Goal: Information Seeking & Learning: Learn about a topic

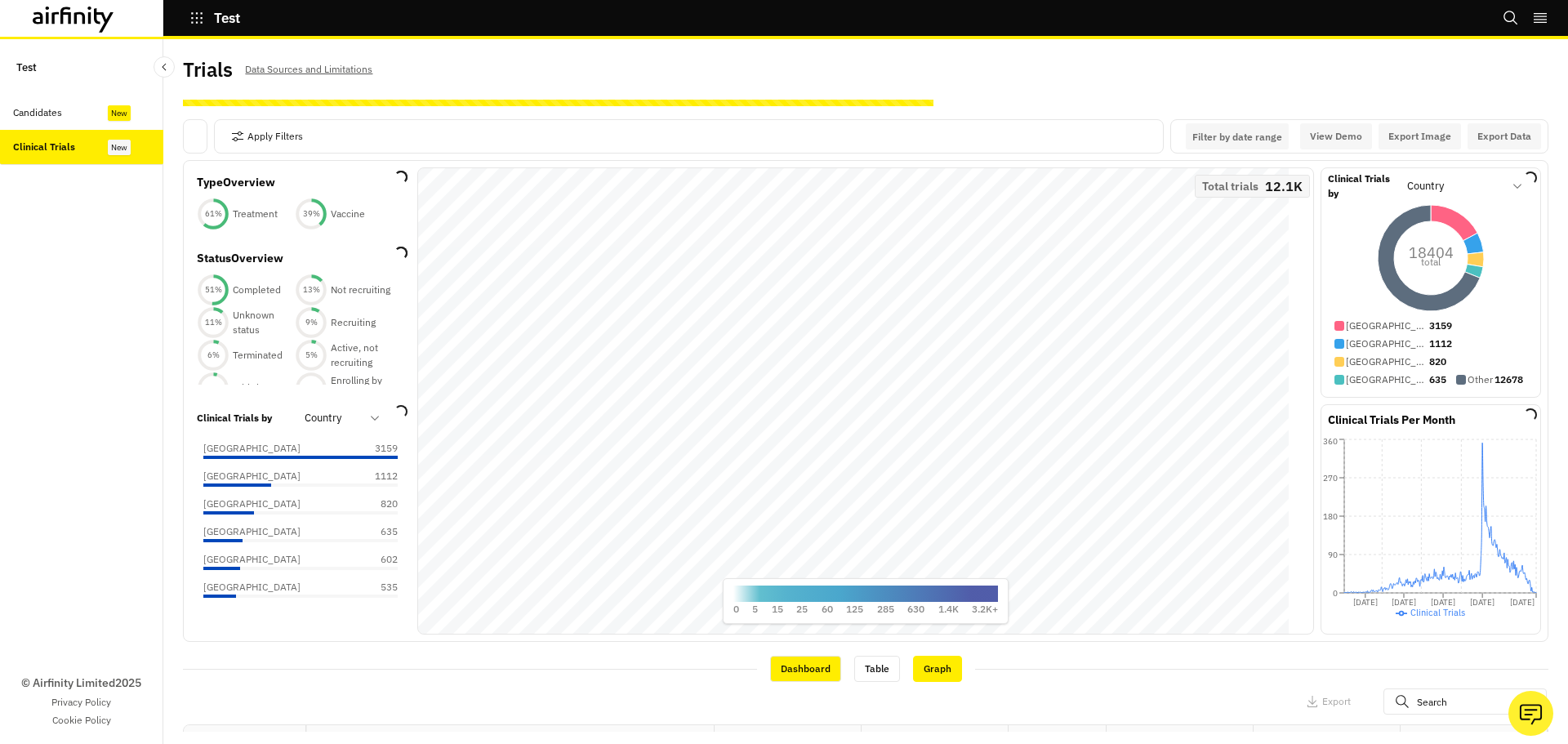
click at [918, 671] on div "Graph" at bounding box center [937, 668] width 49 height 27
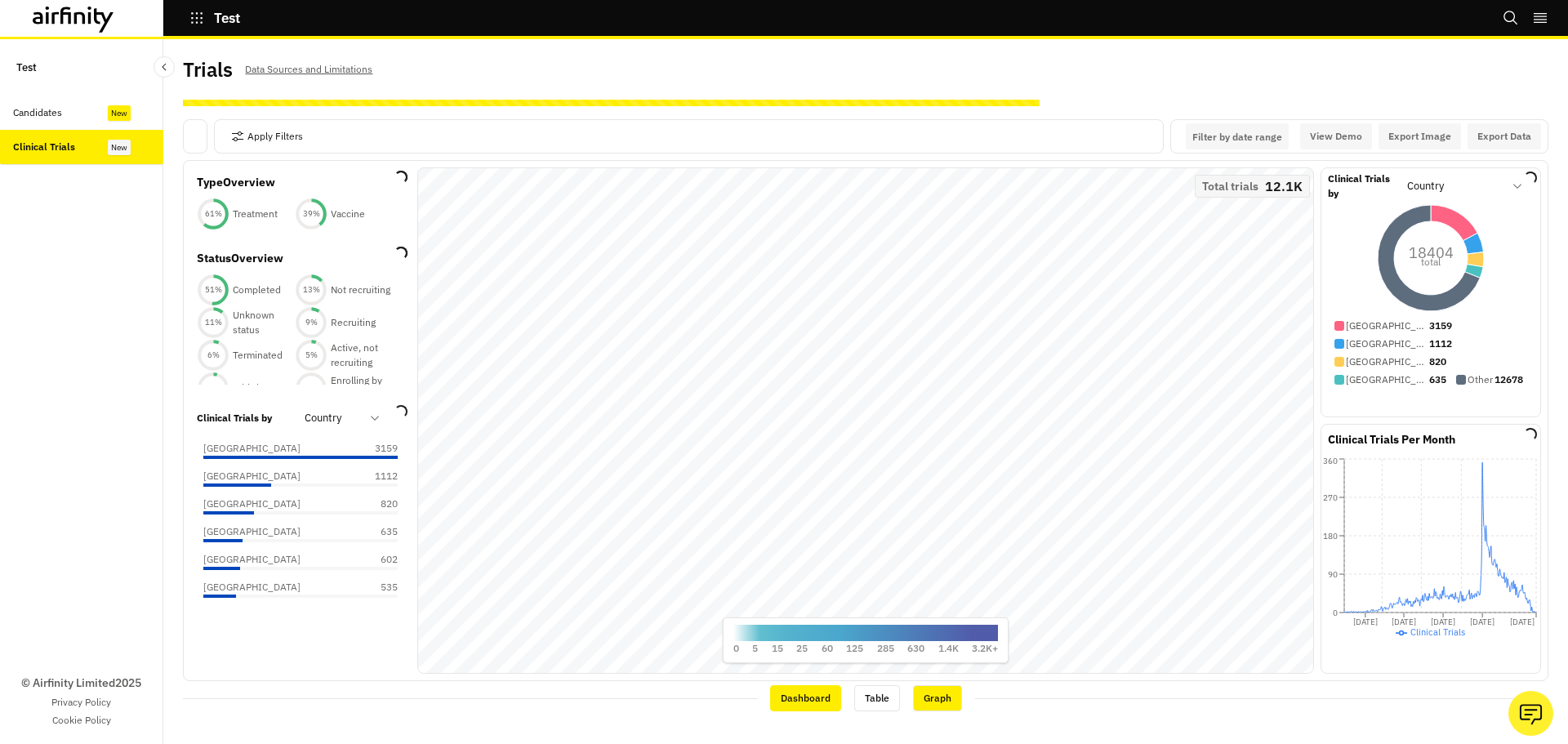
click at [804, 702] on div "Dashboard" at bounding box center [805, 698] width 71 height 27
click at [0, 0] on div "Apply Filters Columns Export" at bounding box center [0, 0] width 0 height 0
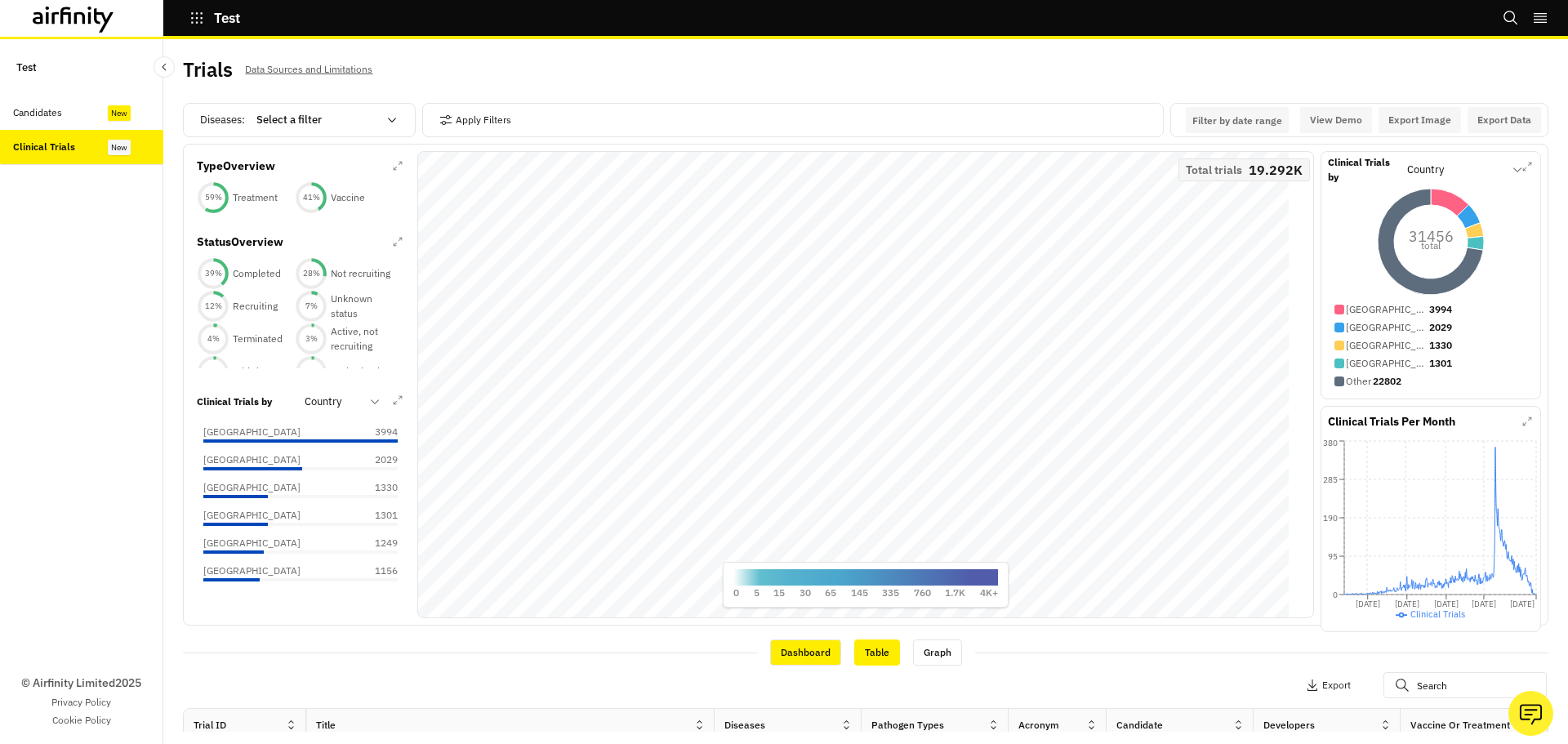
click at [868, 654] on div "Table" at bounding box center [877, 652] width 45 height 27
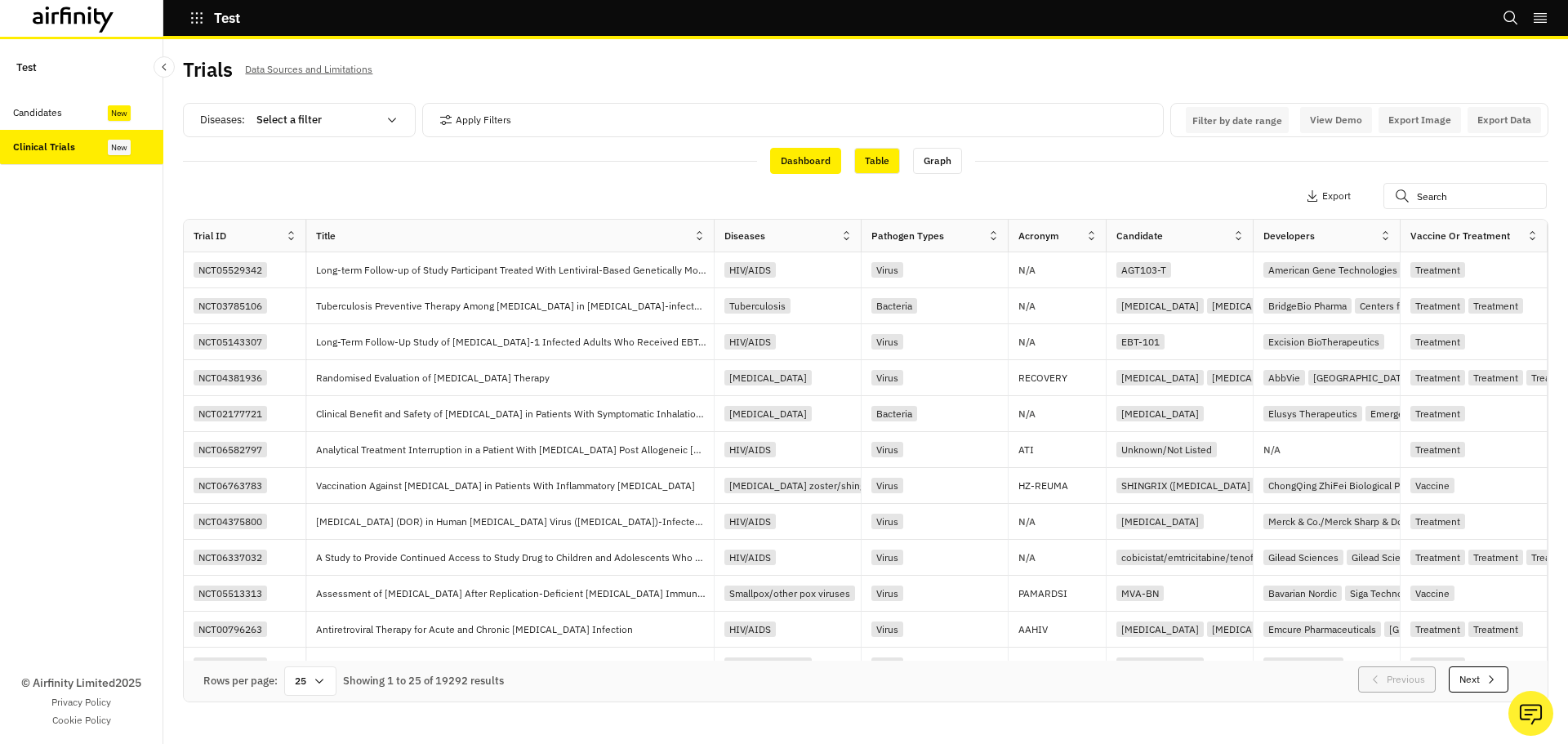
click at [792, 170] on div "Dashboard" at bounding box center [805, 161] width 71 height 27
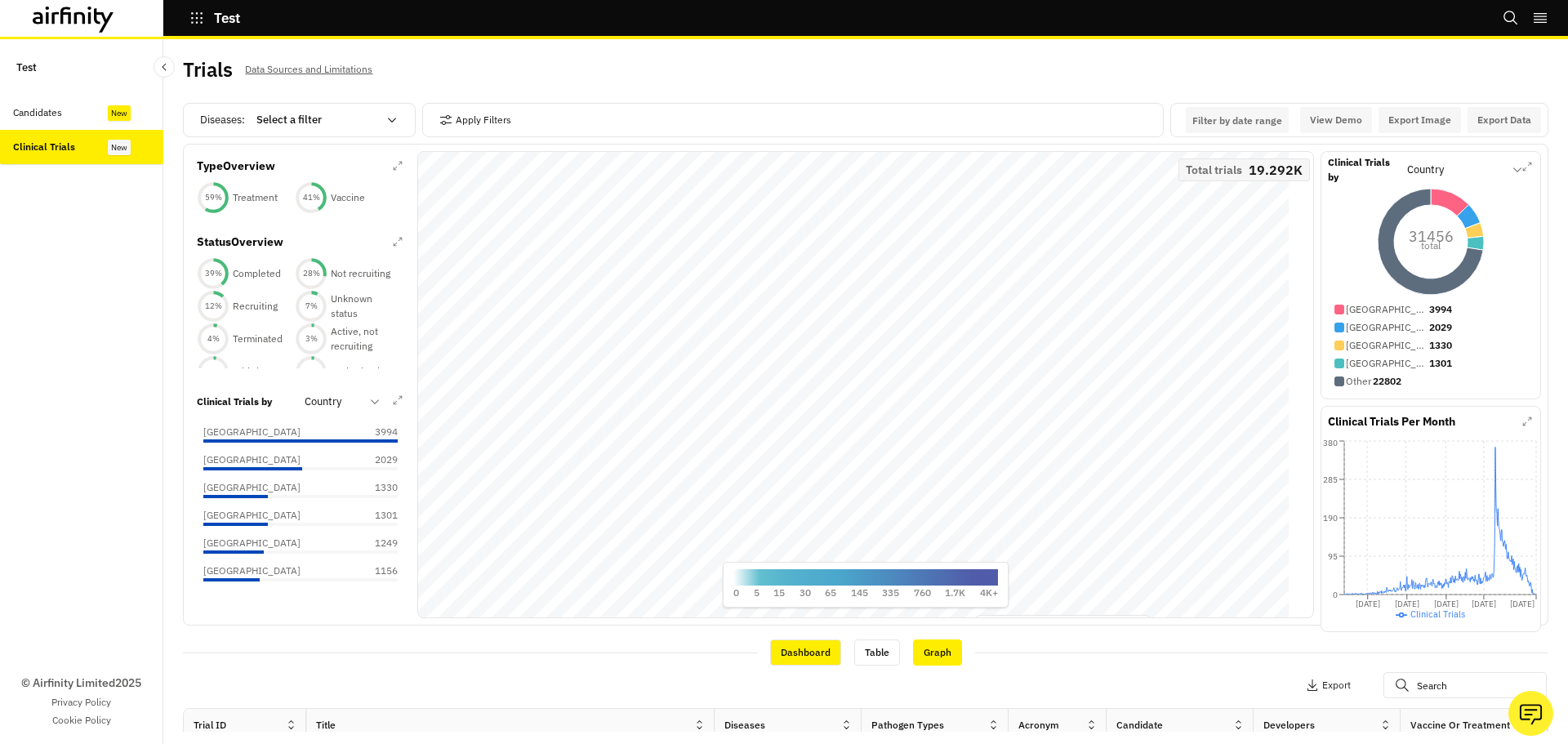
click at [918, 648] on div "Graph" at bounding box center [937, 652] width 49 height 27
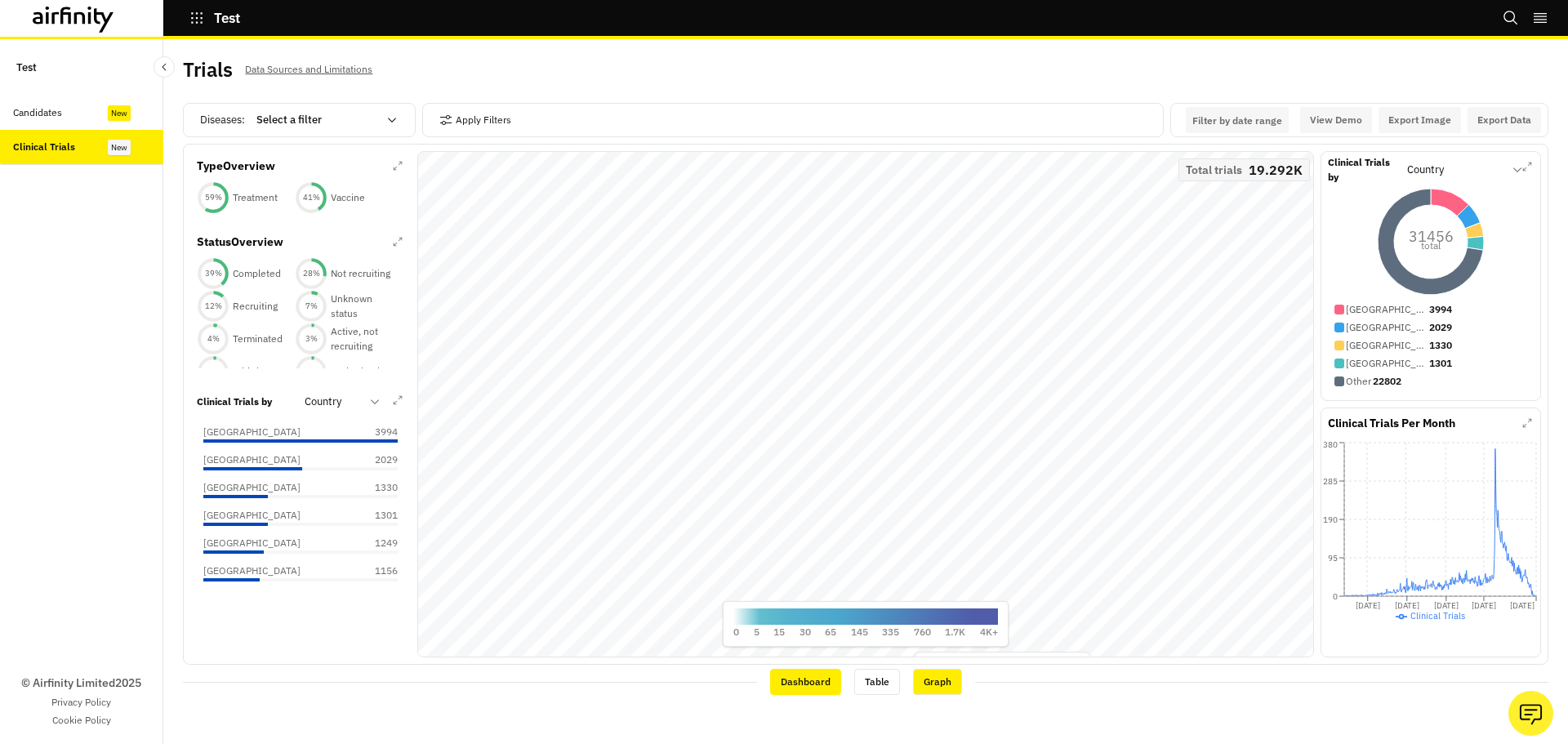
click at [792, 684] on div "Dashboard" at bounding box center [805, 682] width 71 height 27
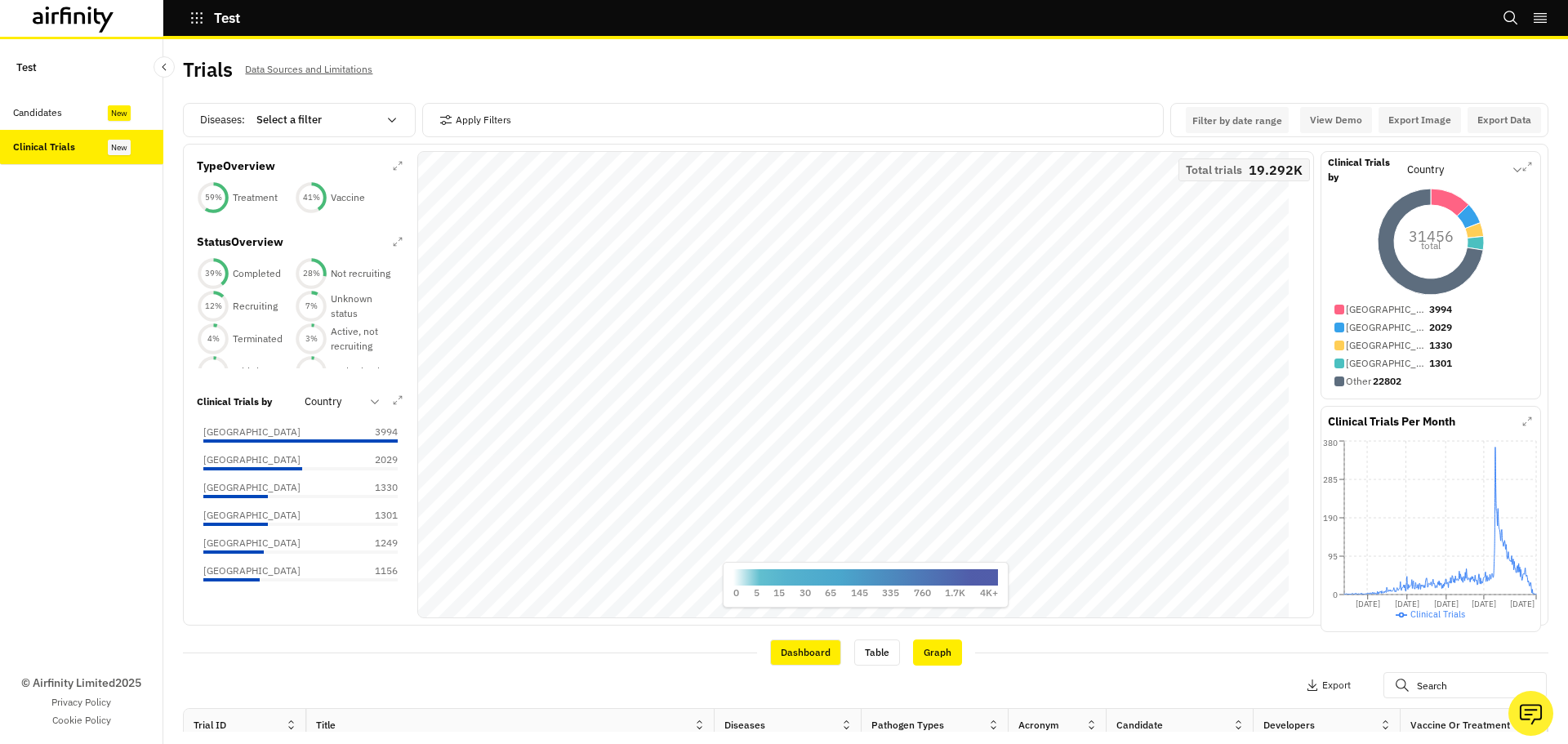
click at [932, 646] on div "Graph" at bounding box center [937, 652] width 49 height 27
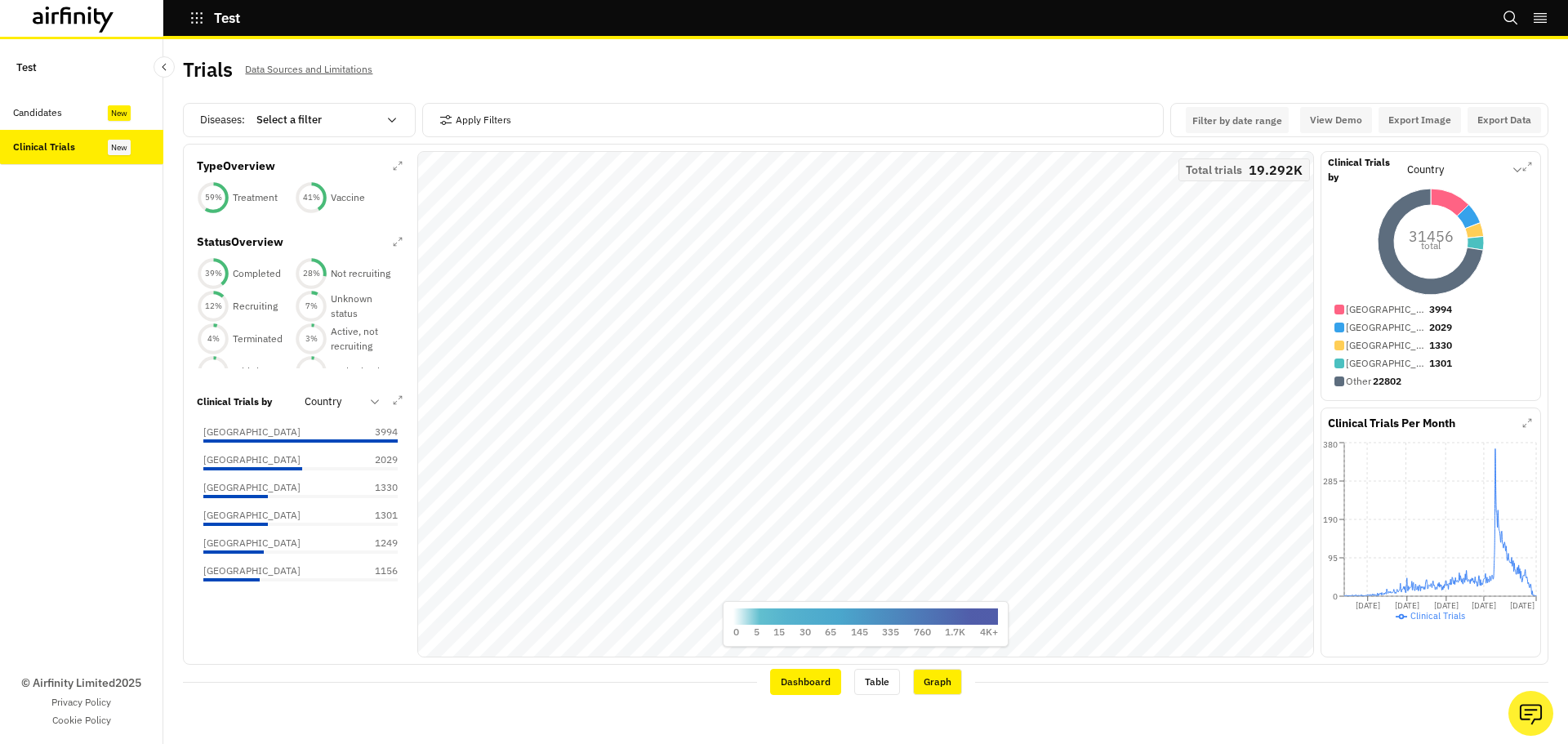
click at [801, 674] on div "Dashboard" at bounding box center [805, 682] width 71 height 27
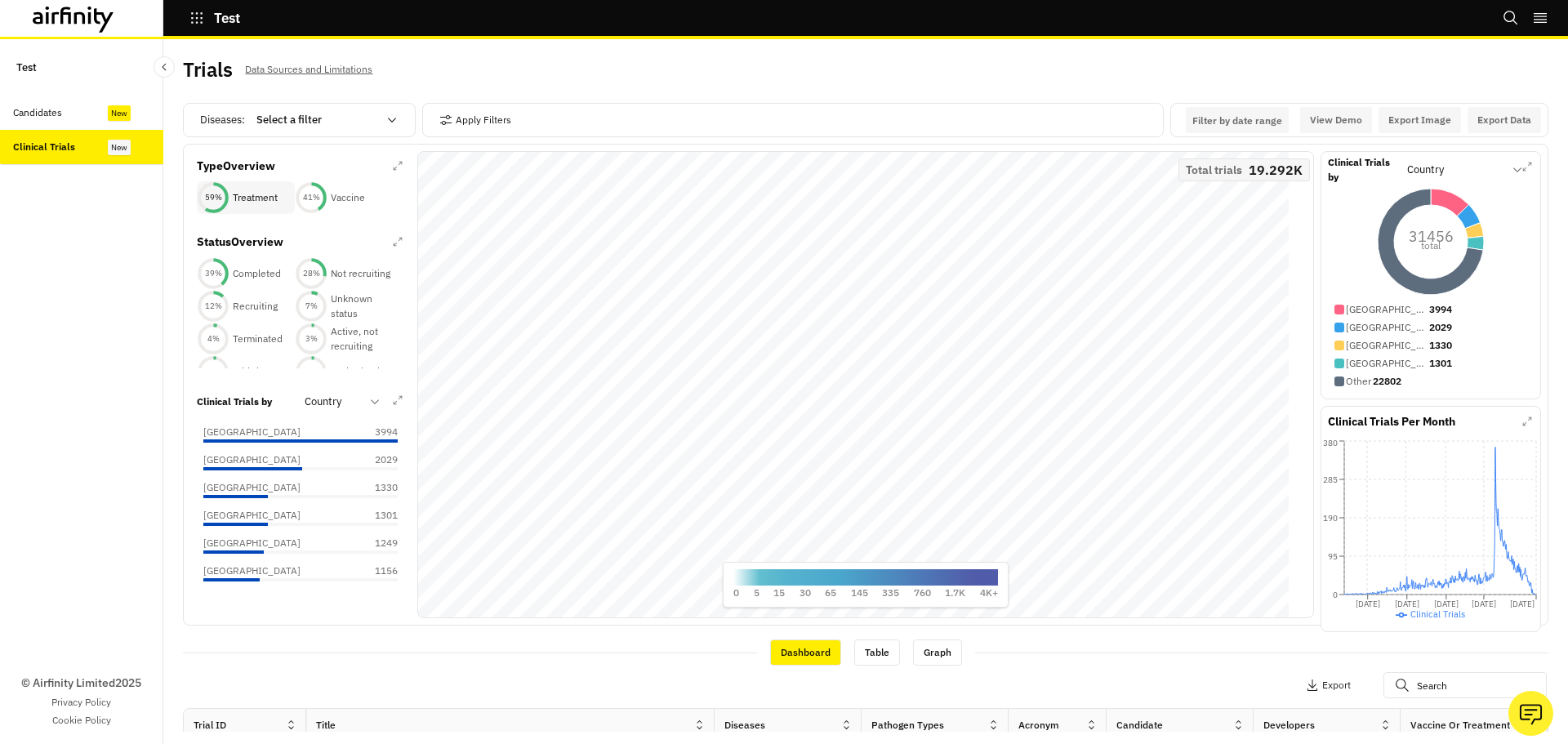
click at [209, 200] on div "59 %" at bounding box center [213, 198] width 32 height 11
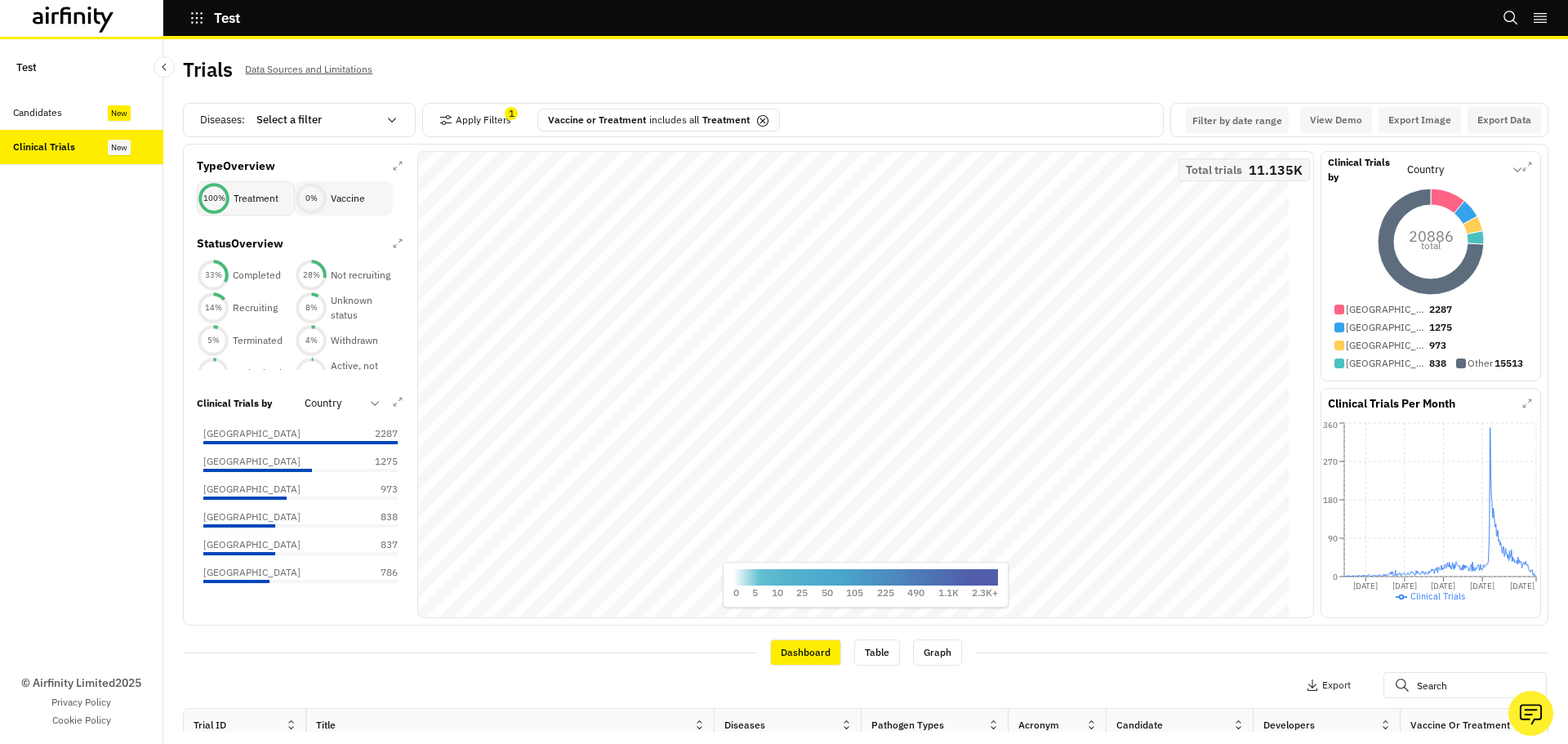
click at [351, 193] on p "Vaccine" at bounding box center [347, 199] width 34 height 15
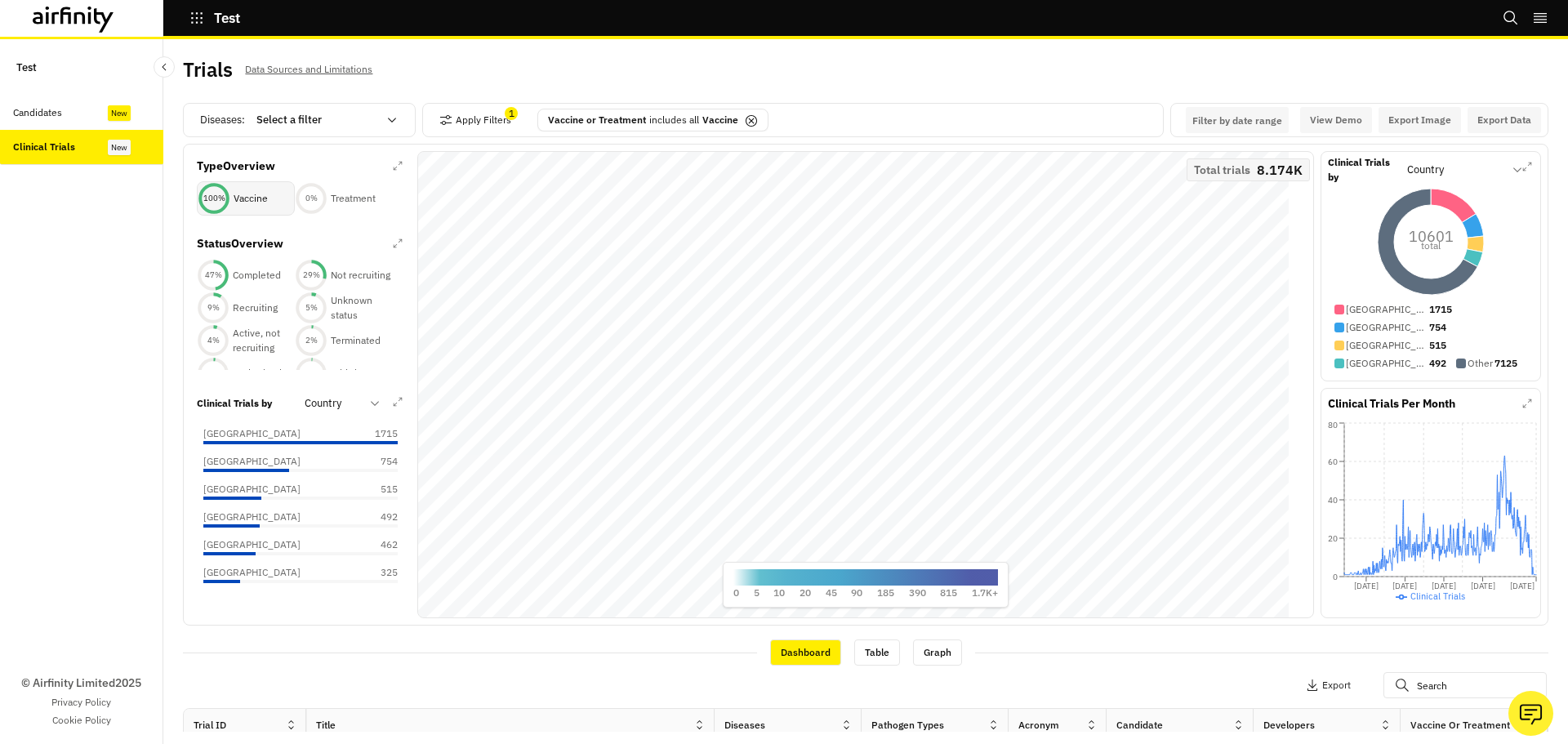
click at [272, 208] on div "100 % Vaccine" at bounding box center [245, 198] width 98 height 34
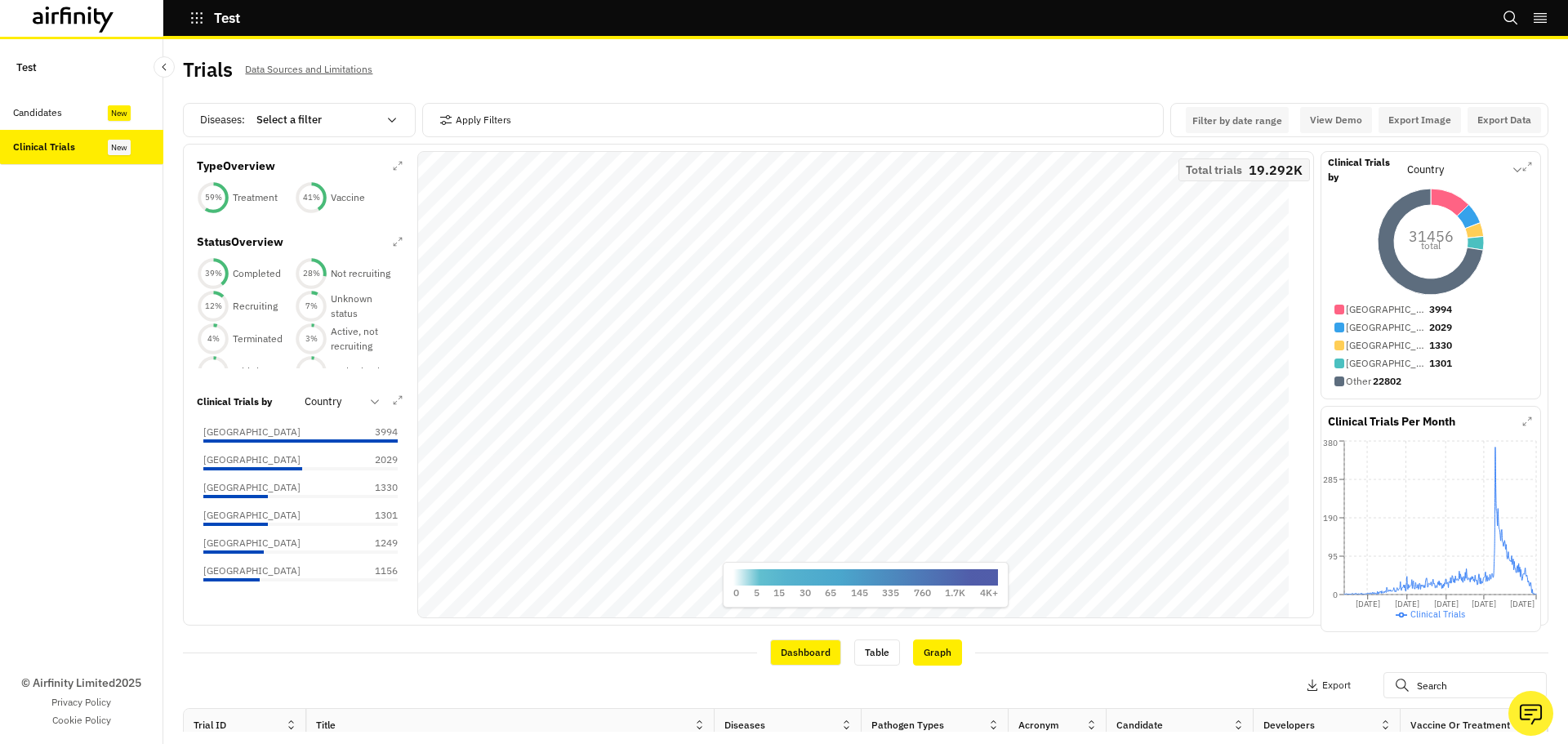
click at [919, 648] on div "Graph" at bounding box center [937, 652] width 49 height 27
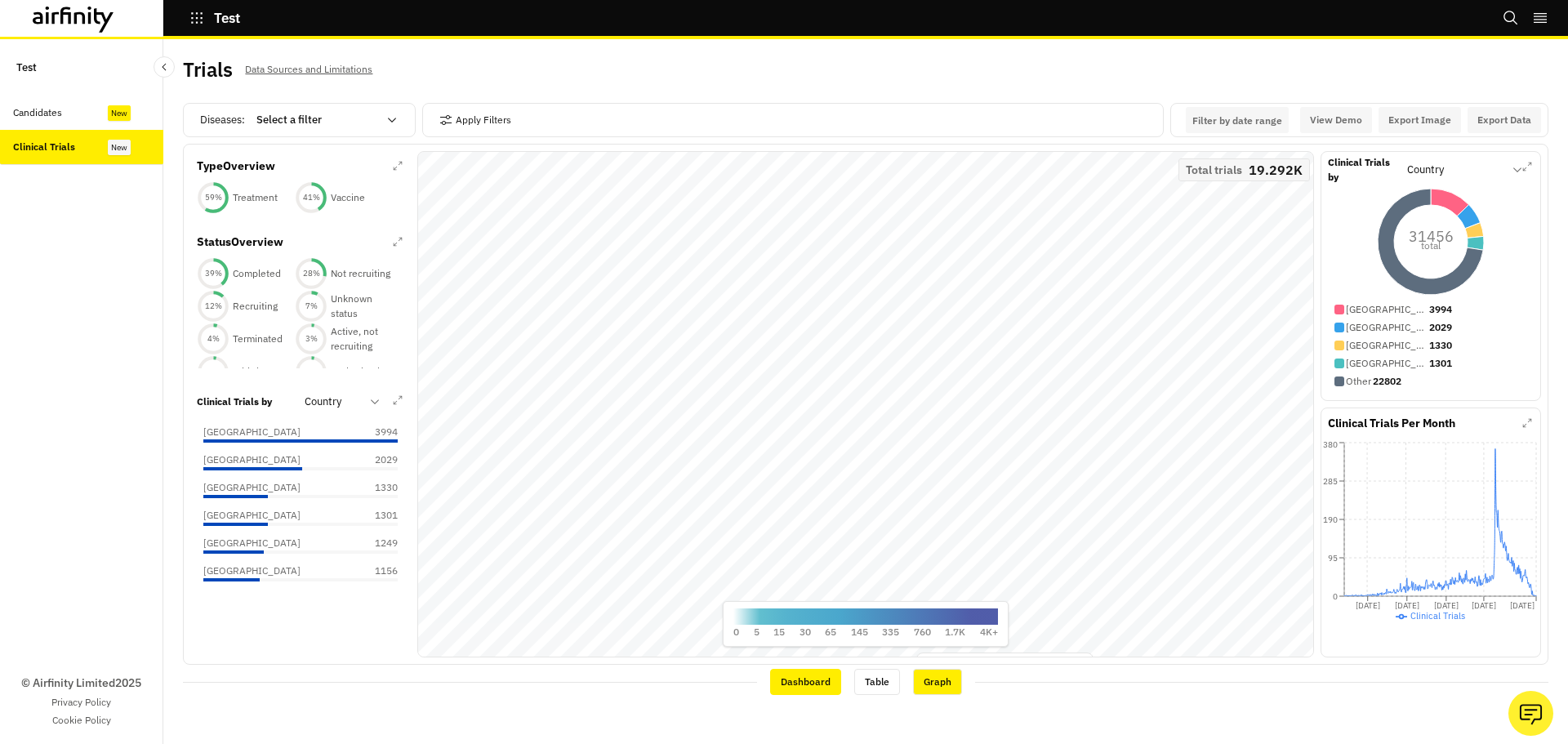
click at [797, 679] on div "Dashboard" at bounding box center [805, 682] width 71 height 27
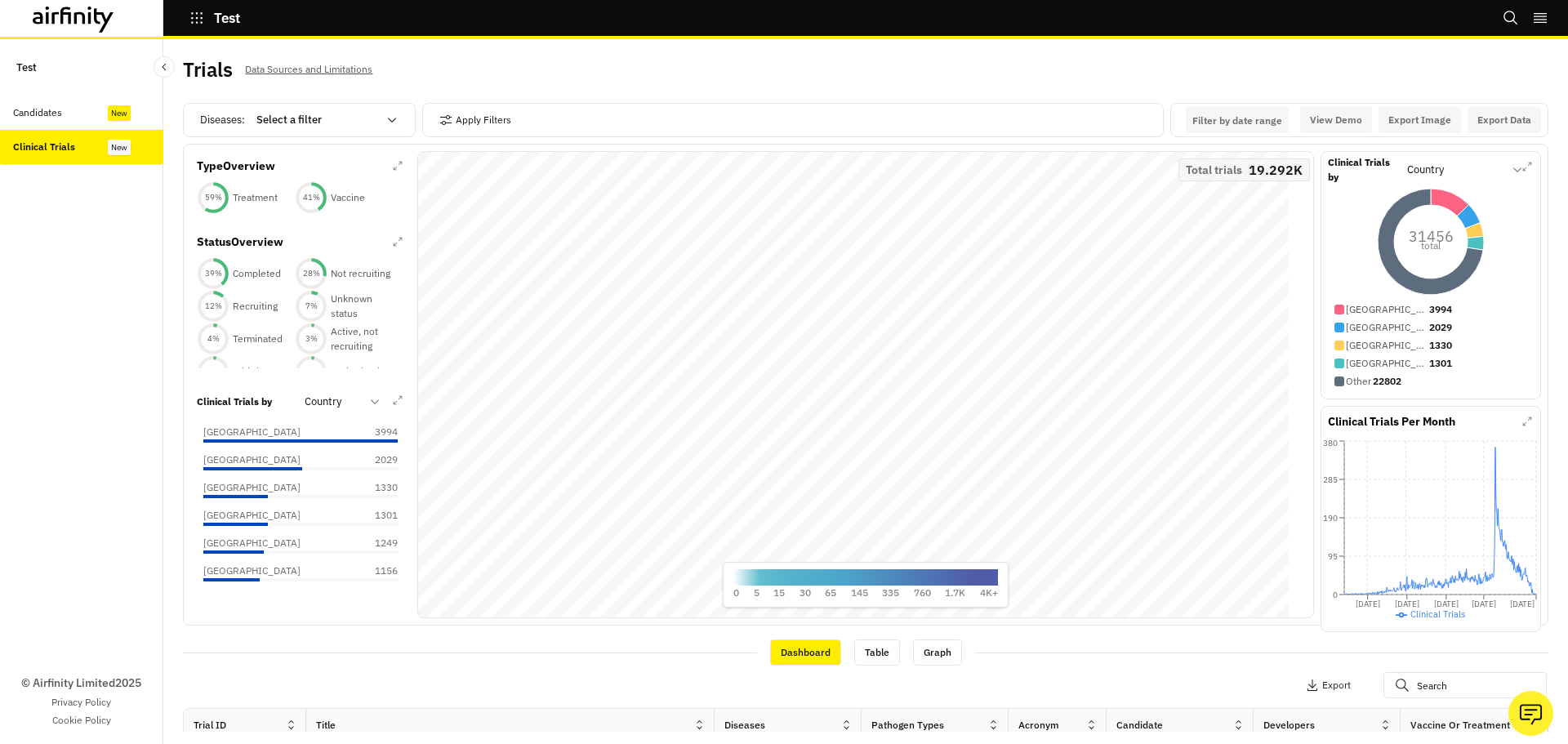
click at [39, 110] on div "Candidates" at bounding box center [38, 113] width 49 height 15
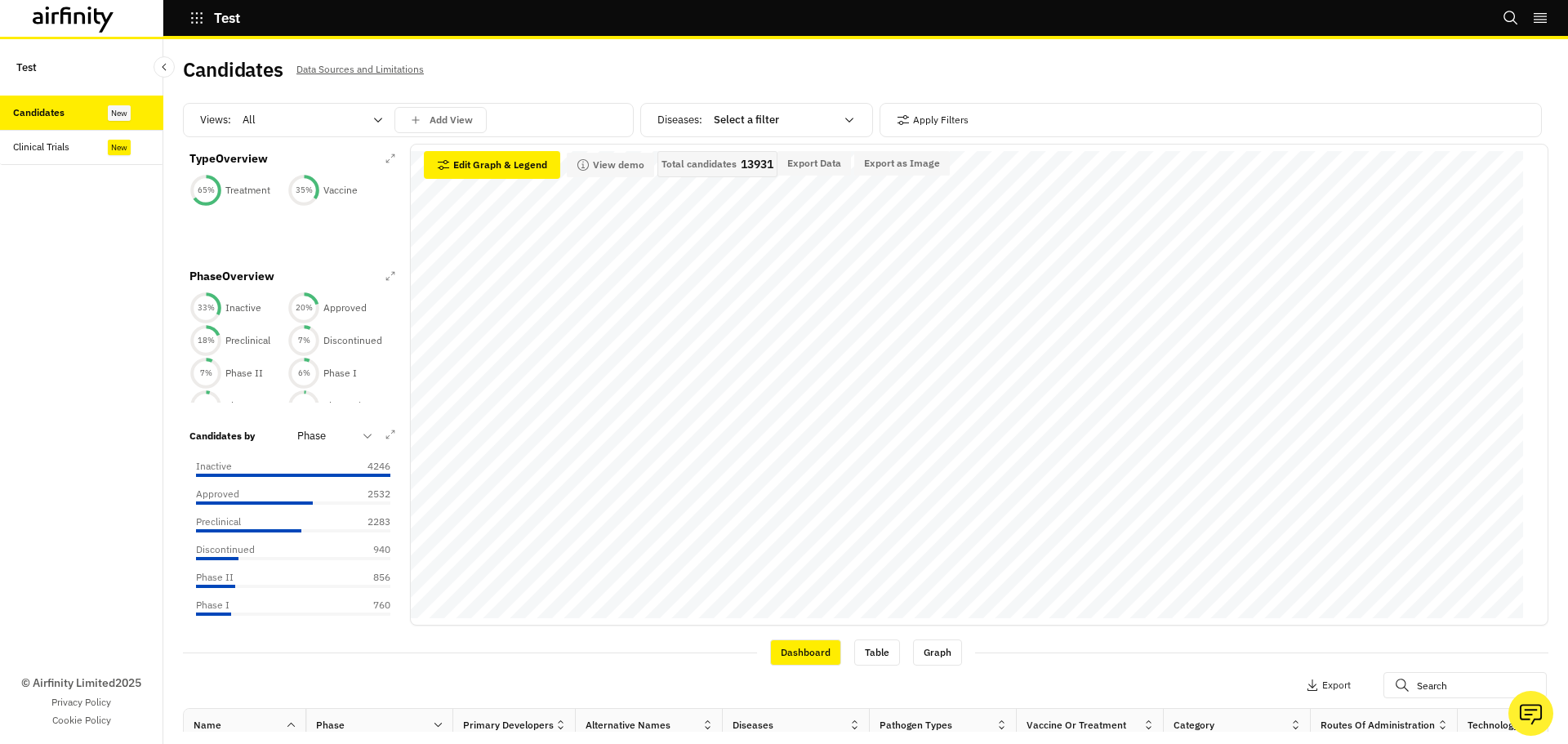
click at [293, 121] on div at bounding box center [303, 119] width 121 height 20
click at [282, 181] on div "Vaccines" at bounding box center [312, 189] width 157 height 29
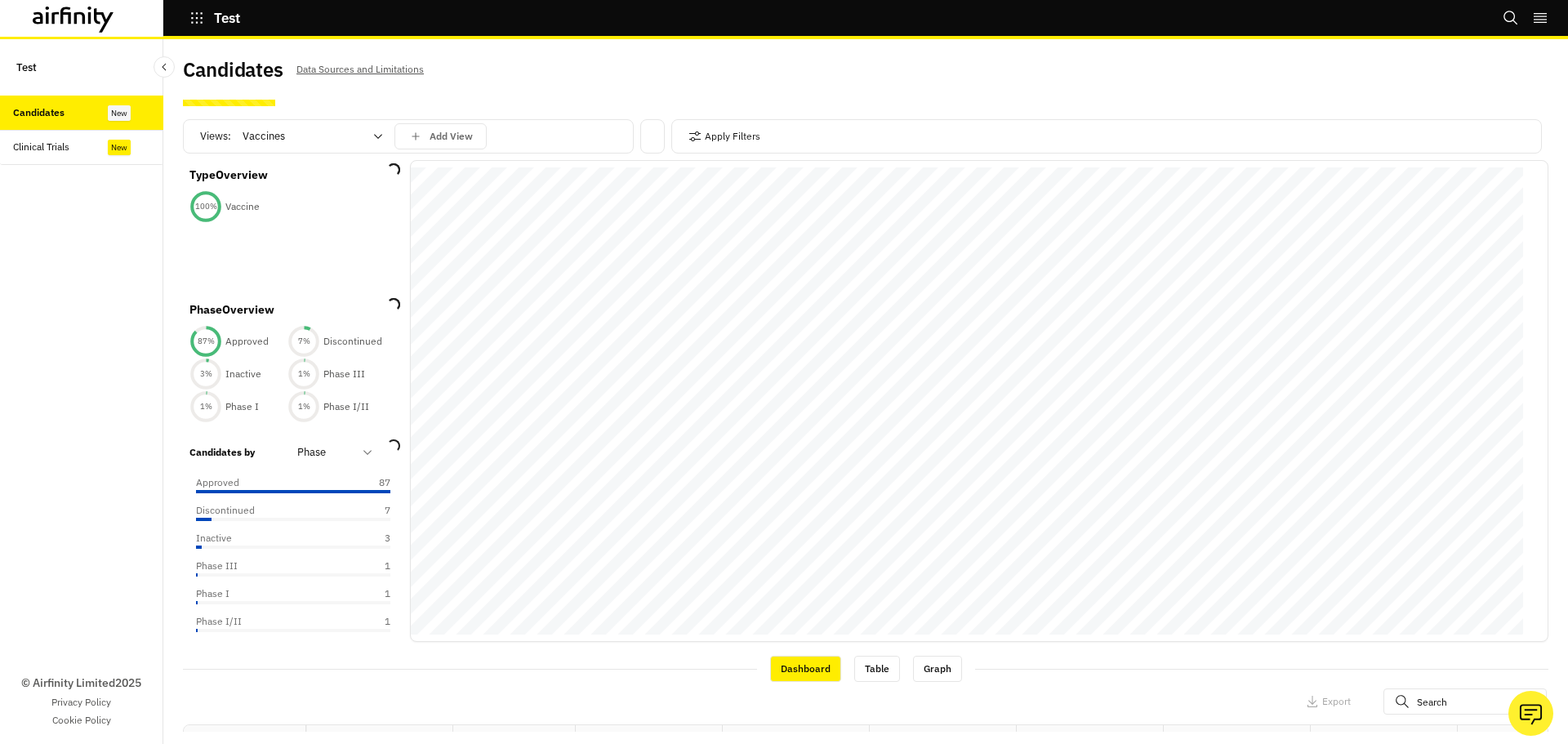
click at [317, 135] on div at bounding box center [303, 136] width 121 height 20
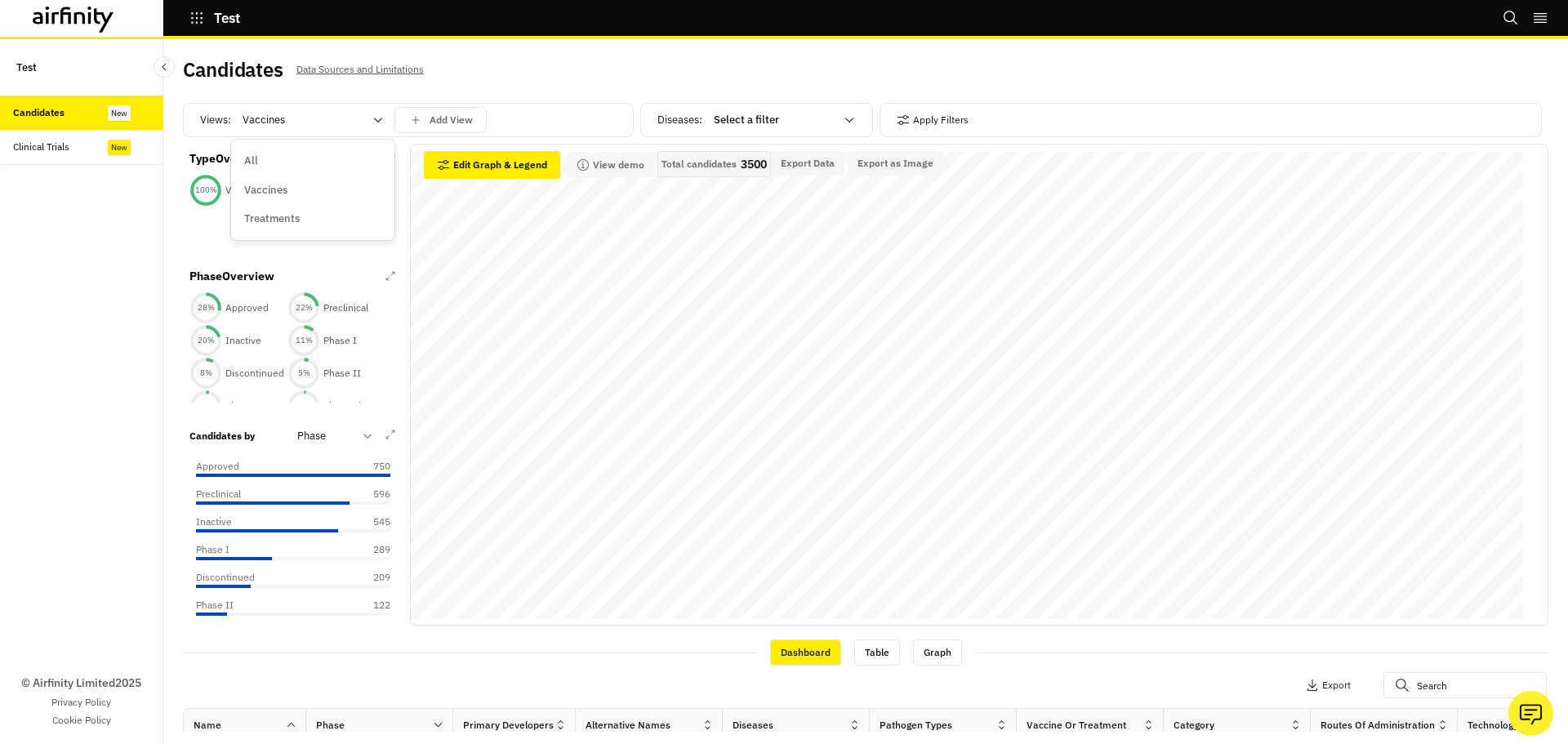
click at [281, 213] on p "Treatments" at bounding box center [272, 218] width 56 height 16
click at [319, 121] on div at bounding box center [303, 119] width 121 height 20
click at [295, 160] on div "All" at bounding box center [312, 160] width 137 height 16
